Goal: Transaction & Acquisition: Purchase product/service

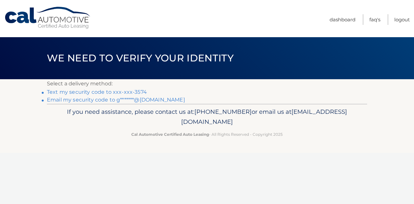
click at [72, 91] on link "Text my security code to xxx-xxx-3574" at bounding box center [97, 92] width 100 height 6
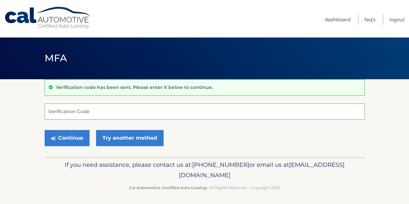
click at [68, 113] on input "Verification Code" at bounding box center [205, 111] width 320 height 16
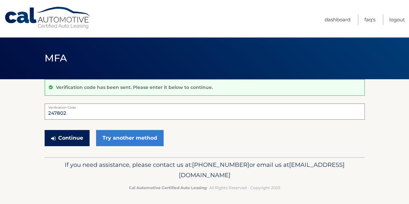
type input "247802"
click at [69, 135] on button "Continue" at bounding box center [67, 138] width 45 height 16
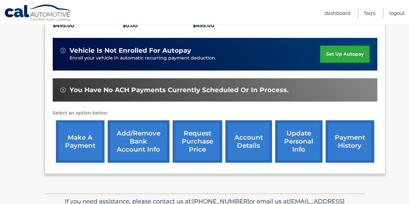
scroll to position [152, 0]
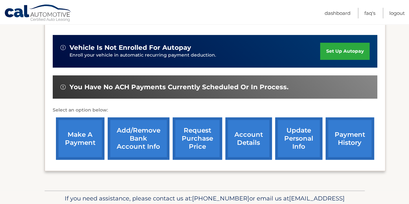
click at [75, 139] on link "make a payment" at bounding box center [80, 138] width 48 height 42
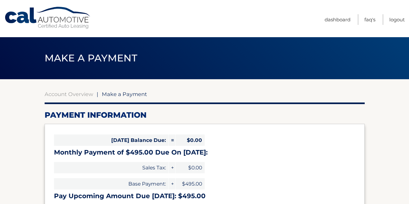
select select "MzRkZjE2ZWYtY2JkOS00NzNmLTg1ODctN2ZmZGFlOTk2ZmFj"
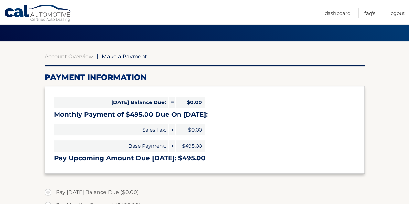
scroll to position [47, 0]
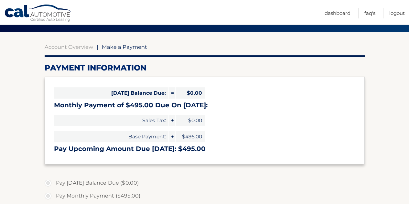
drag, startPoint x: 410, startPoint y: 20, endPoint x: 412, endPoint y: 40, distance: 20.2
click at [409, 40] on html "Cal Automotive Menu Dashboard FAQ's Logout" at bounding box center [204, 55] width 409 height 204
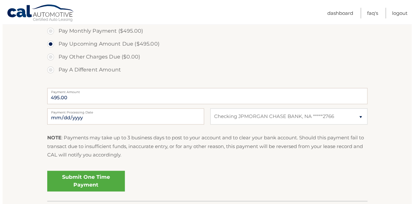
scroll to position [213, 0]
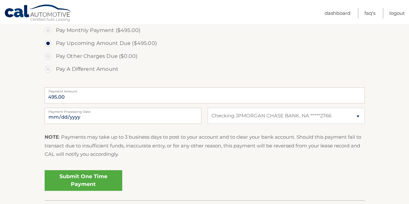
click at [80, 179] on link "Submit One Time Payment" at bounding box center [84, 180] width 78 height 21
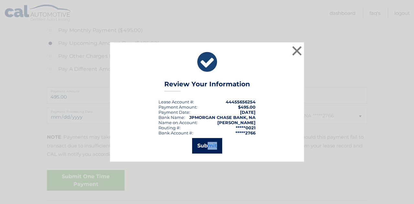
drag, startPoint x: 80, startPoint y: 179, endPoint x: 208, endPoint y: 146, distance: 132.5
click at [208, 146] on div "× Review Your Information Lease Account #: 44455656254 Payment Amount: $495.00 …" at bounding box center [207, 102] width 414 height 204
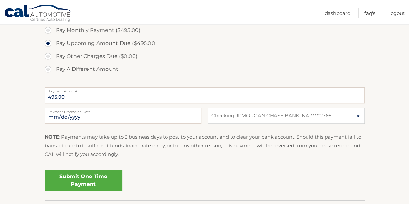
click at [208, 146] on p "NOTE : Payments may take up to 3 business days to post to your account and to c…" at bounding box center [205, 146] width 320 height 26
click at [100, 176] on link "Submit One Time Payment" at bounding box center [84, 180] width 78 height 21
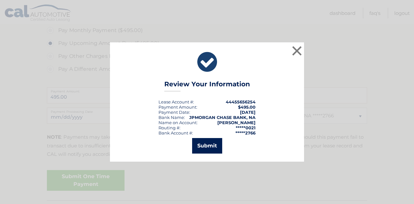
click at [204, 148] on button "Submit" at bounding box center [207, 146] width 30 height 16
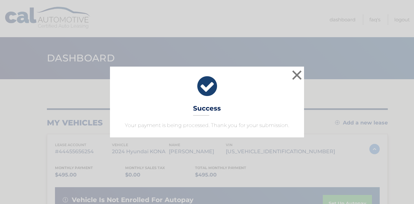
click at [280, 56] on div "× Success Your payment is being processed. Thank you for your submission. Loadi…" at bounding box center [207, 102] width 414 height 204
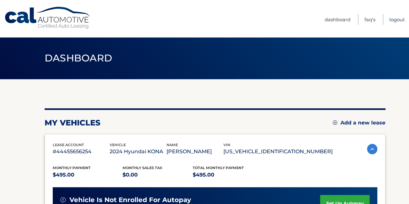
click at [396, 19] on link "Logout" at bounding box center [397, 19] width 16 height 11
